Goal: Information Seeking & Learning: Learn about a topic

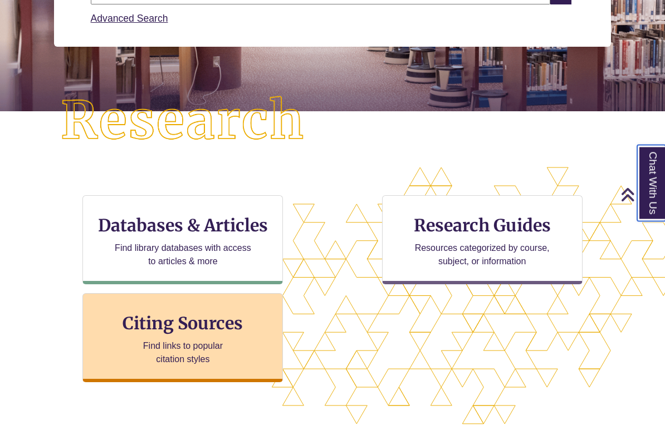
scroll to position [211, 0]
click at [191, 331] on h3 "Citing Sources" at bounding box center [183, 323] width 136 height 21
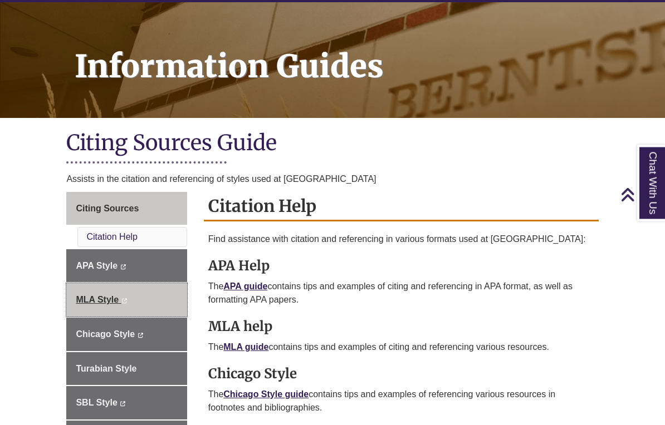
scroll to position [135, 0]
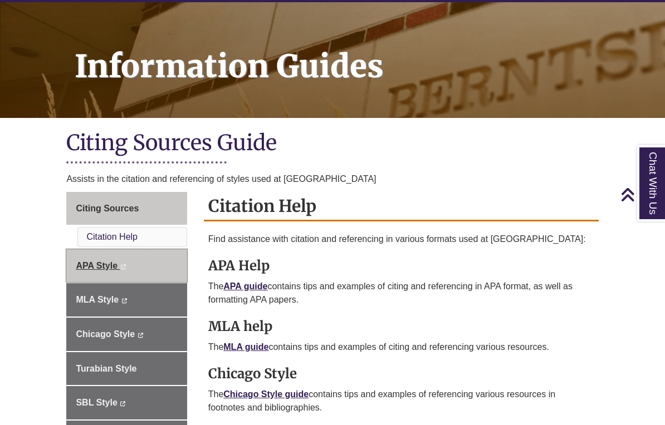
click at [100, 261] on span "APA Style" at bounding box center [97, 265] width 42 height 9
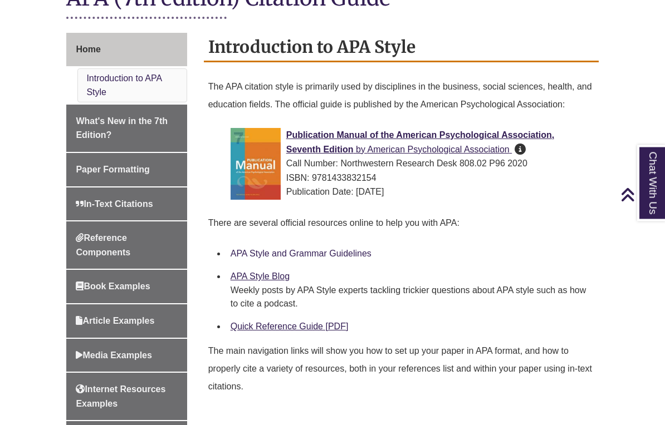
scroll to position [280, 0]
click at [264, 325] on link "Quick Reference Guide [PDF]" at bounding box center [289, 326] width 118 height 9
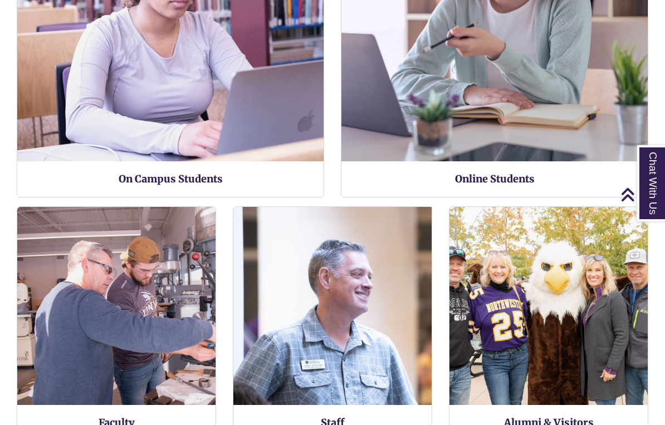
scroll to position [1087, 0]
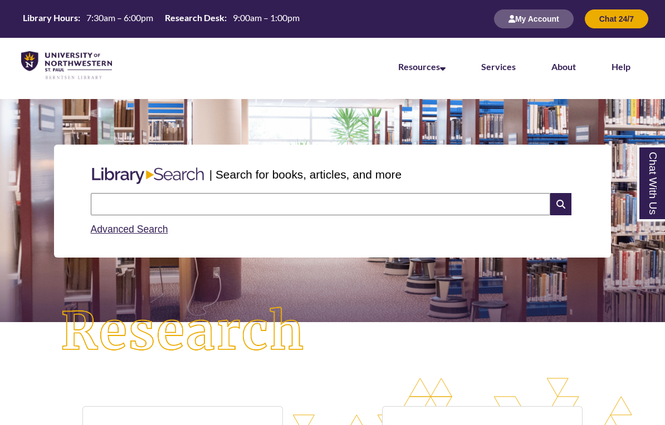
click at [176, 209] on input "text" at bounding box center [320, 204] width 459 height 22
type input "**********"
click at [562, 201] on icon at bounding box center [560, 204] width 21 height 22
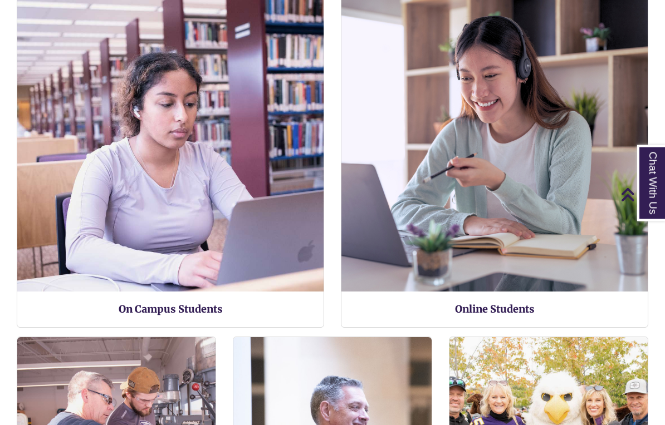
scroll to position [674, 665]
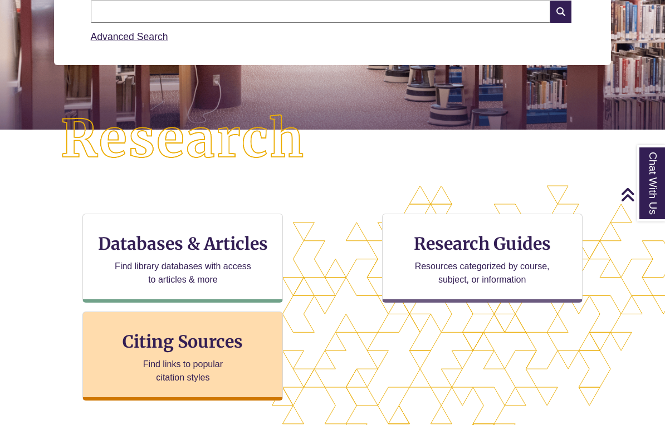
click at [211, 351] on h3 "Citing Sources" at bounding box center [183, 341] width 136 height 21
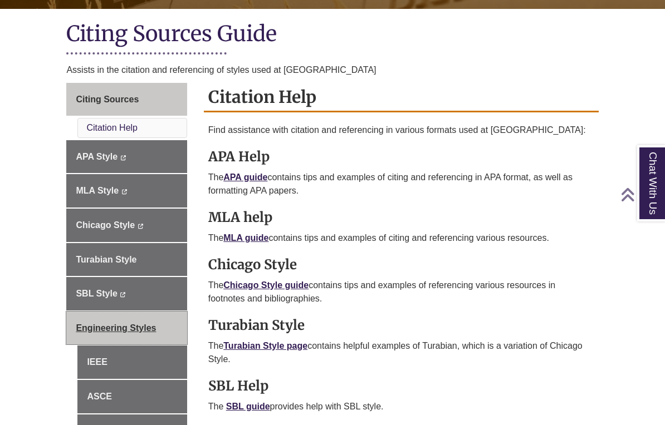
scroll to position [246, 0]
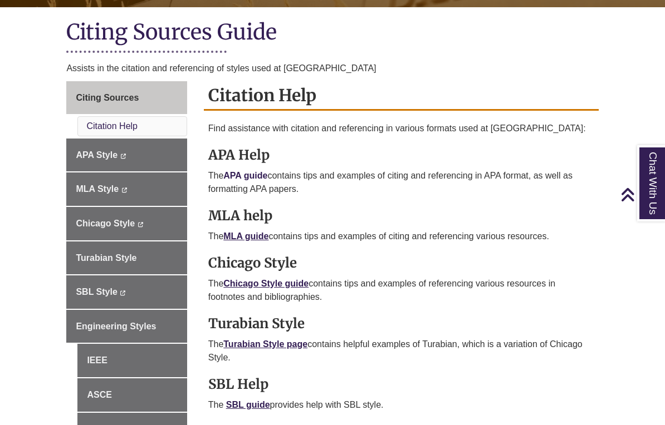
click at [239, 175] on link "APA guide" at bounding box center [245, 175] width 44 height 9
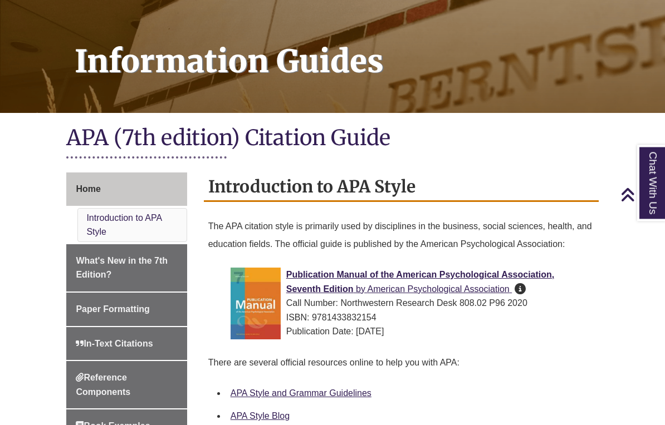
scroll to position [140, 0]
click at [125, 307] on span "Paper Formatting" at bounding box center [112, 308] width 73 height 9
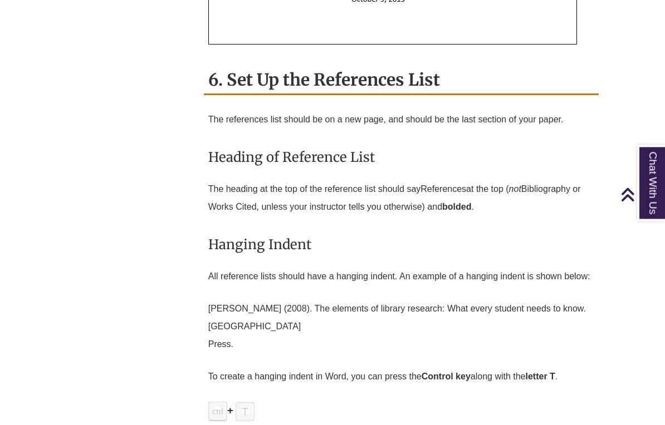
scroll to position [2680, 0]
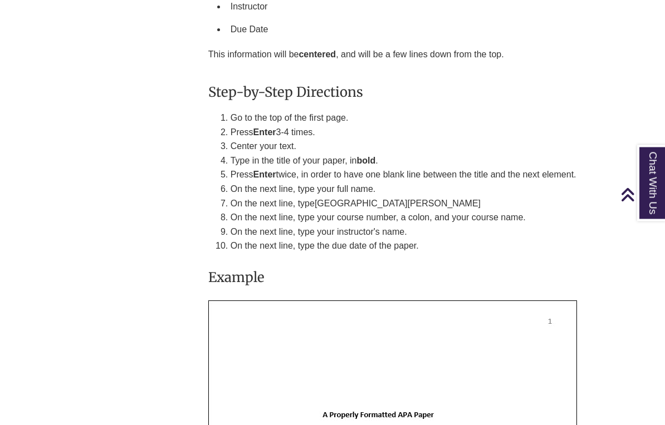
click at [246, 375] on img at bounding box center [392, 431] width 368 height 260
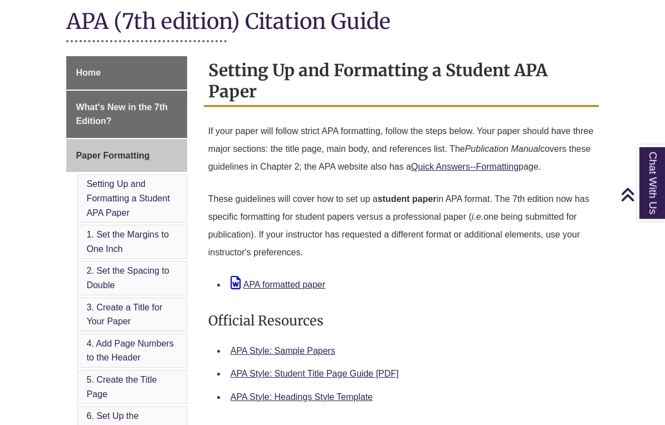
scroll to position [270, 0]
click at [265, 280] on link "APA formatted paper" at bounding box center [277, 284] width 95 height 9
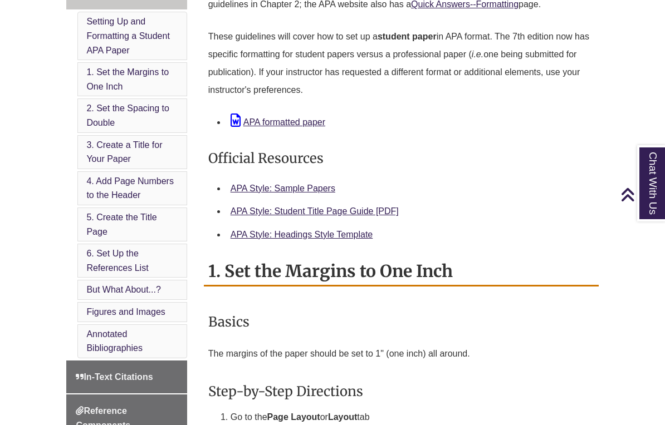
scroll to position [434, 0]
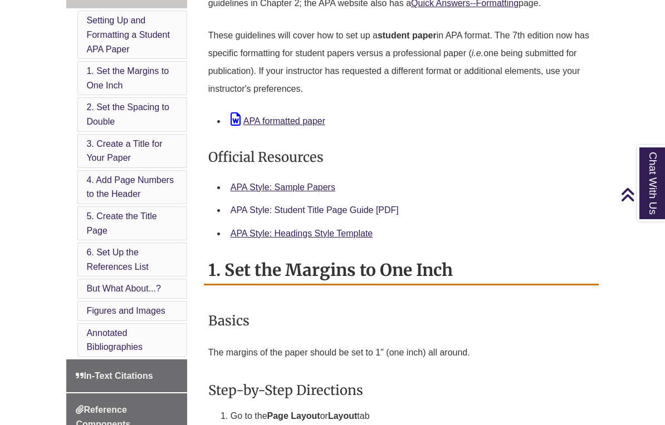
click at [319, 205] on link "APA Style: Student Title Page Guide [PDF]" at bounding box center [314, 209] width 168 height 9
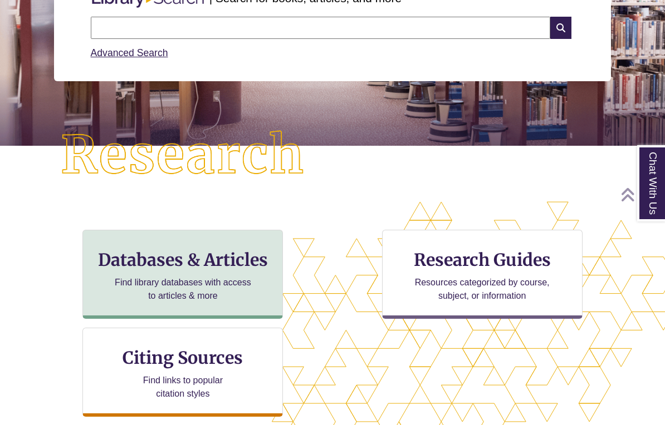
scroll to position [177, 0]
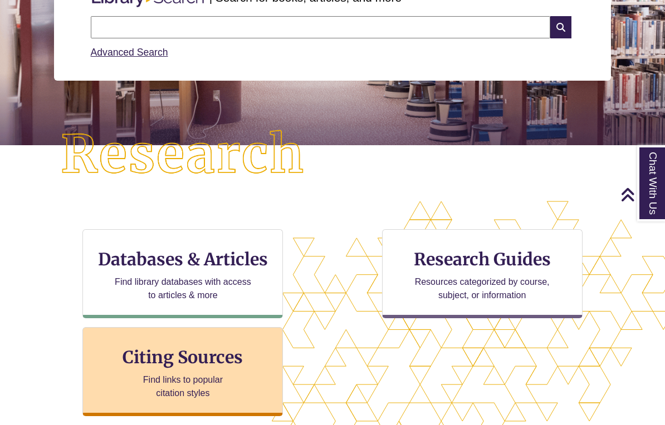
click at [223, 357] on h3 "Citing Sources" at bounding box center [183, 357] width 136 height 21
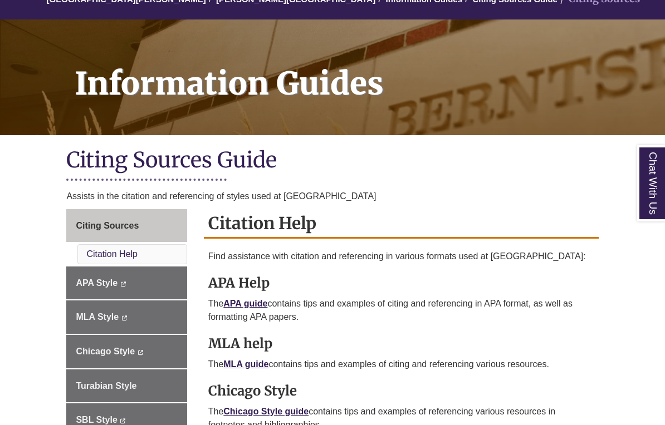
scroll to position [119, 0]
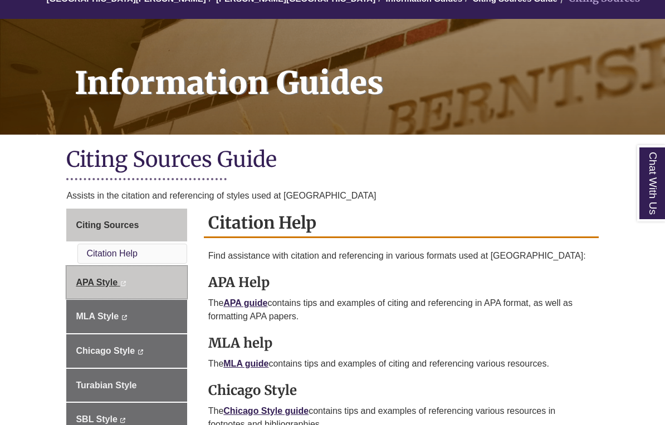
click at [98, 283] on span "APA Style" at bounding box center [97, 282] width 42 height 9
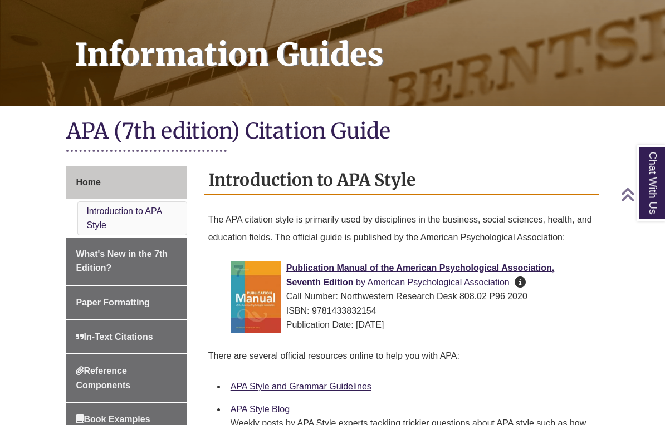
scroll to position [147, 0]
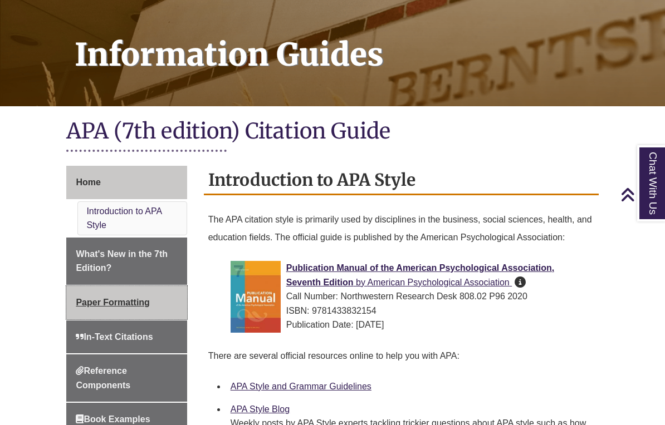
click at [94, 298] on span "Paper Formatting" at bounding box center [112, 302] width 73 height 9
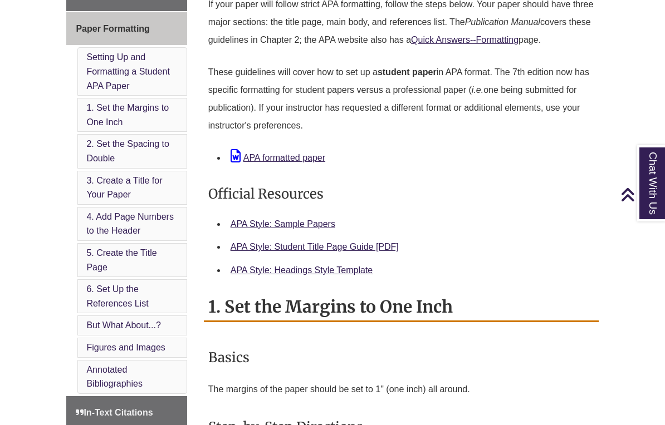
scroll to position [396, 0]
click at [284, 220] on link "APA Style: Sample Papers" at bounding box center [282, 224] width 105 height 9
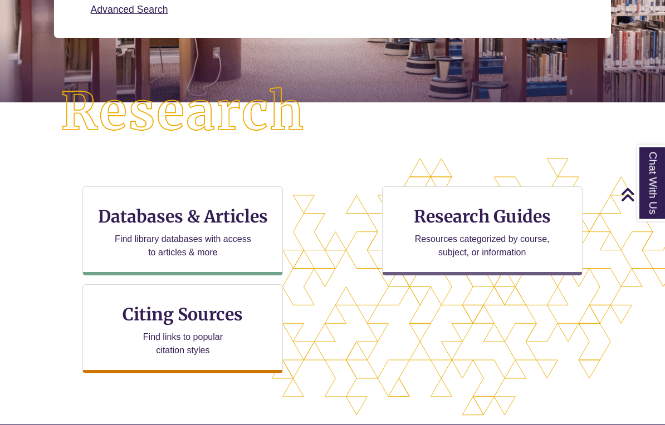
scroll to position [220, 0]
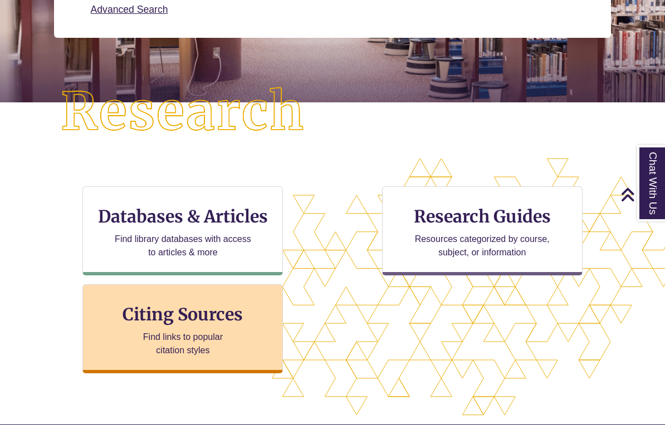
click at [178, 335] on p "Find links to popular citation styles" at bounding box center [183, 344] width 109 height 27
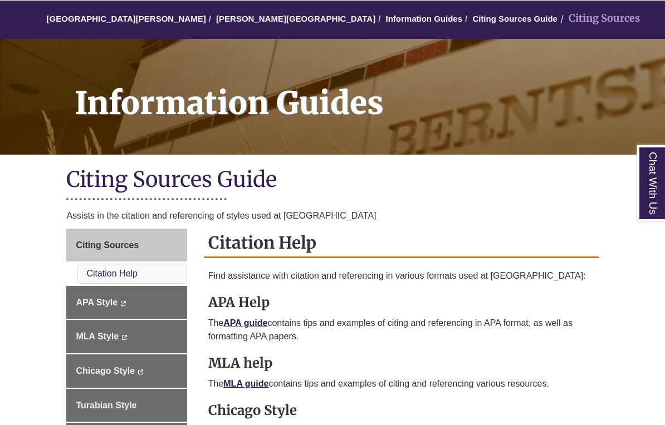
scroll to position [101, 0]
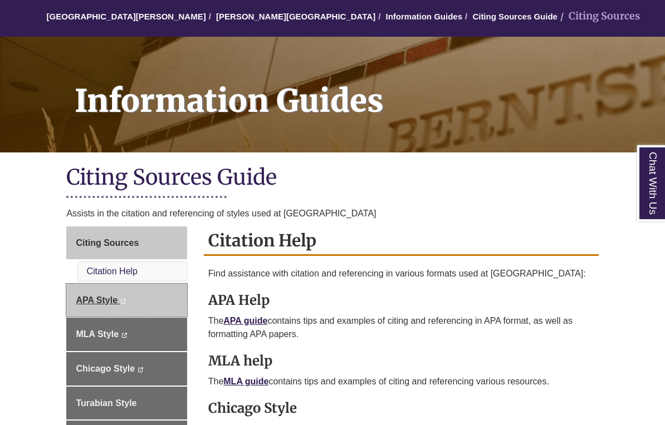
click at [99, 296] on span "APA Style" at bounding box center [97, 300] width 42 height 9
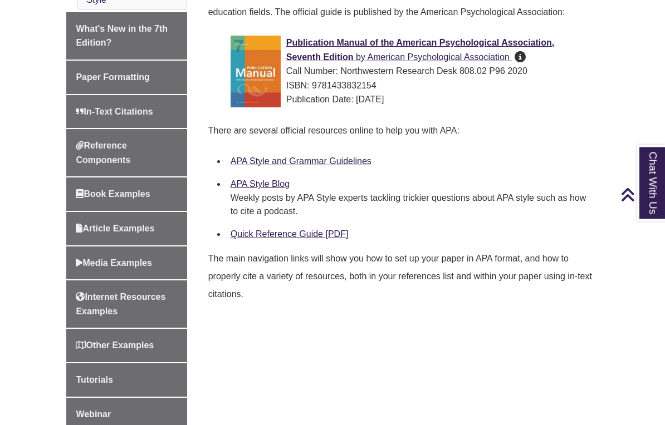
scroll to position [372, 0]
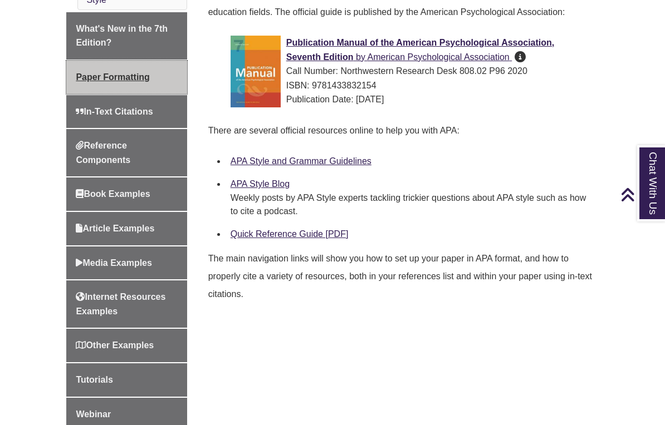
click at [115, 72] on span "Paper Formatting" at bounding box center [112, 76] width 73 height 9
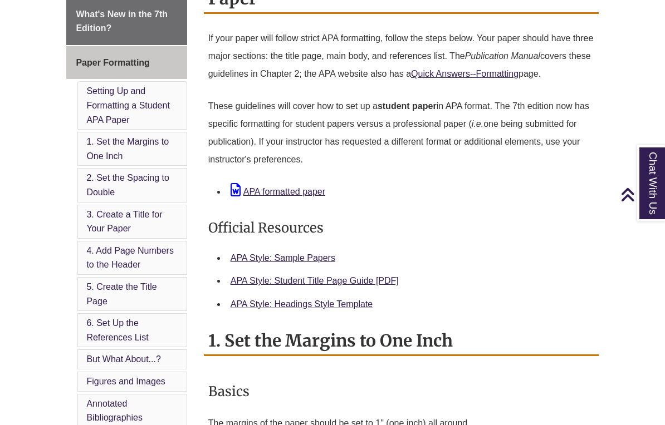
scroll to position [368, 0]
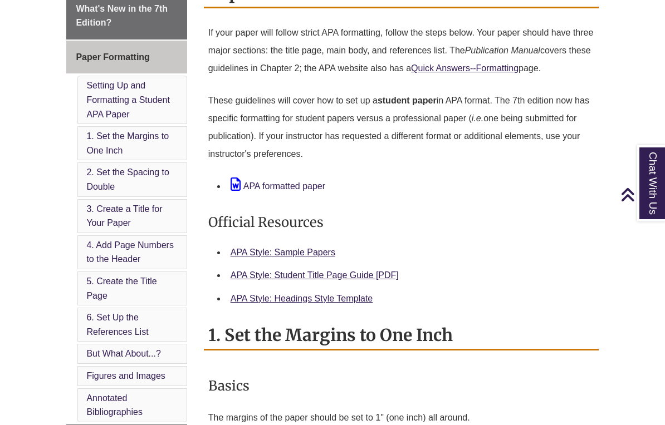
click at [304, 181] on link "APA formatted paper" at bounding box center [277, 185] width 95 height 9
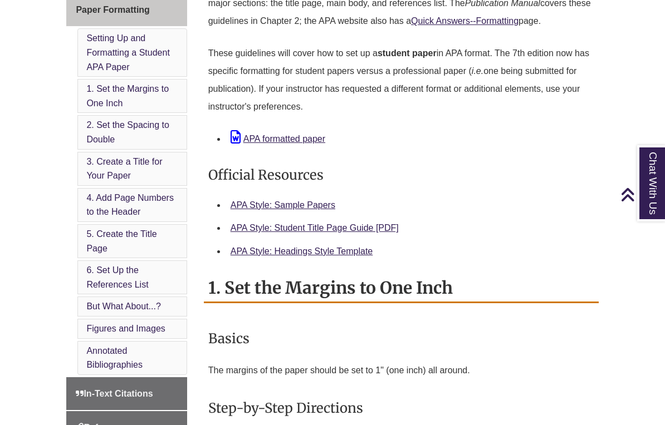
scroll to position [400, 0]
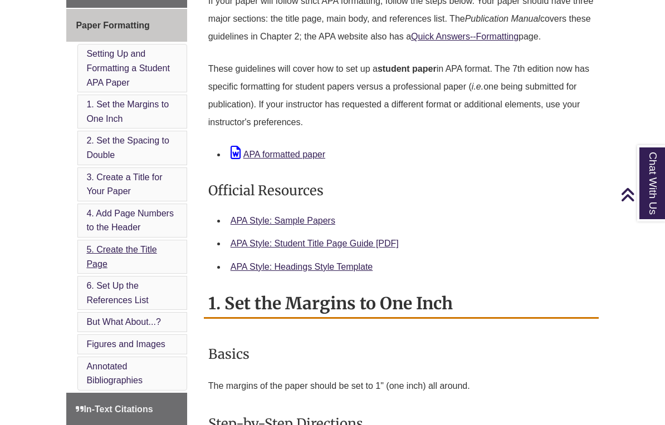
click at [120, 245] on link "5. Create the Title Page" at bounding box center [121, 257] width 70 height 24
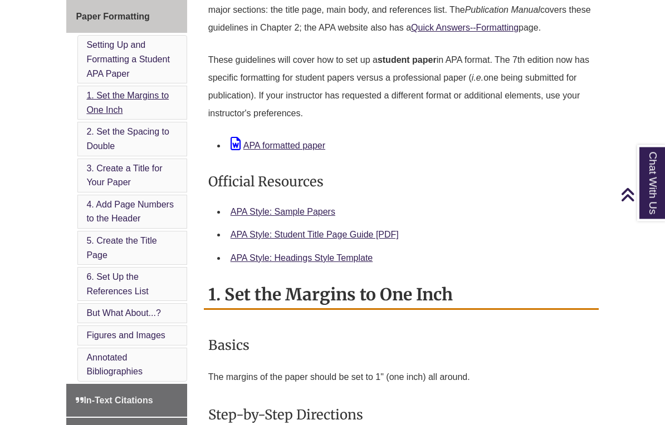
scroll to position [408, 0]
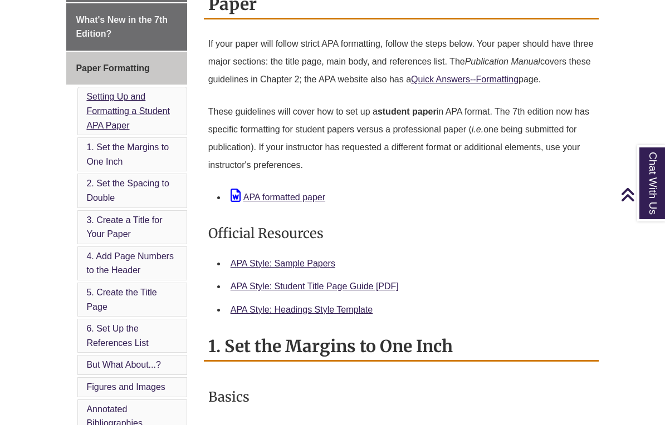
click at [114, 95] on link "Setting Up and Formatting a Student APA Paper" at bounding box center [127, 111] width 83 height 38
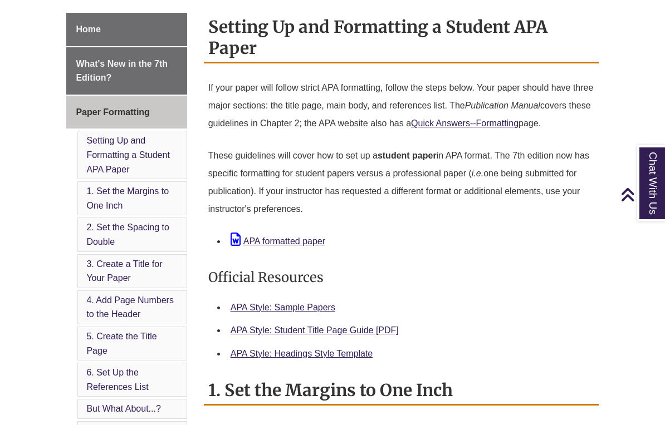
click at [261, 233] on div "APA formatted paper" at bounding box center [409, 241] width 359 height 16
